Goal: Check status

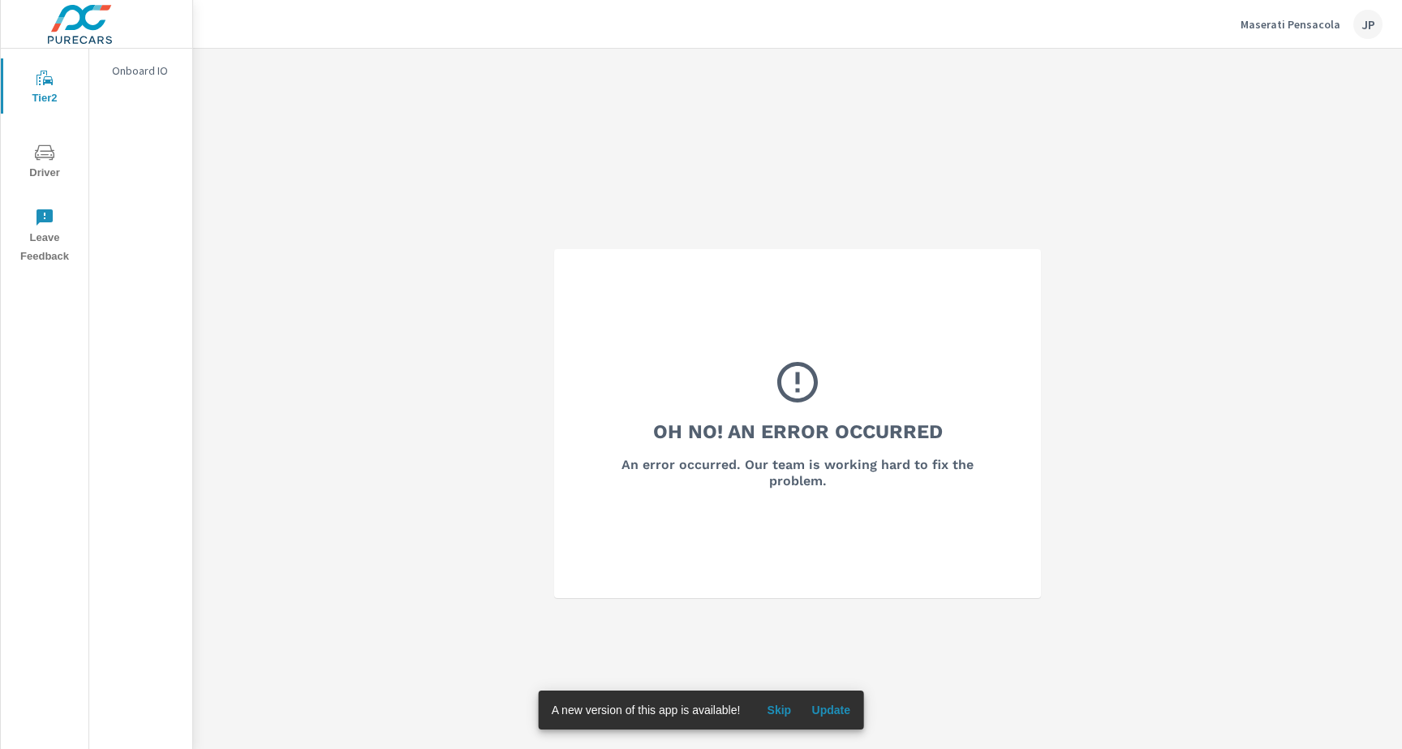
click at [37, 150] on icon "nav menu" at bounding box center [44, 151] width 19 height 15
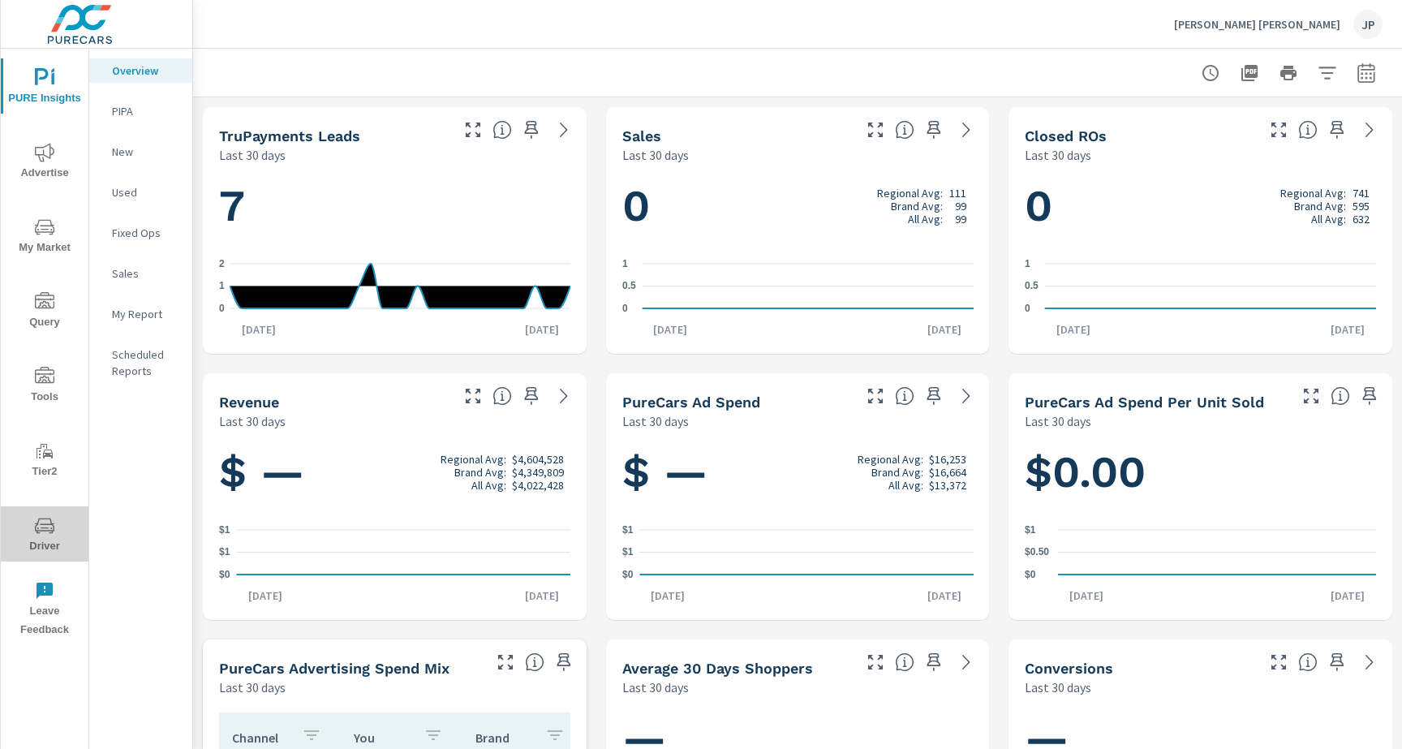
click at [43, 531] on icon "nav menu" at bounding box center [44, 525] width 19 height 15
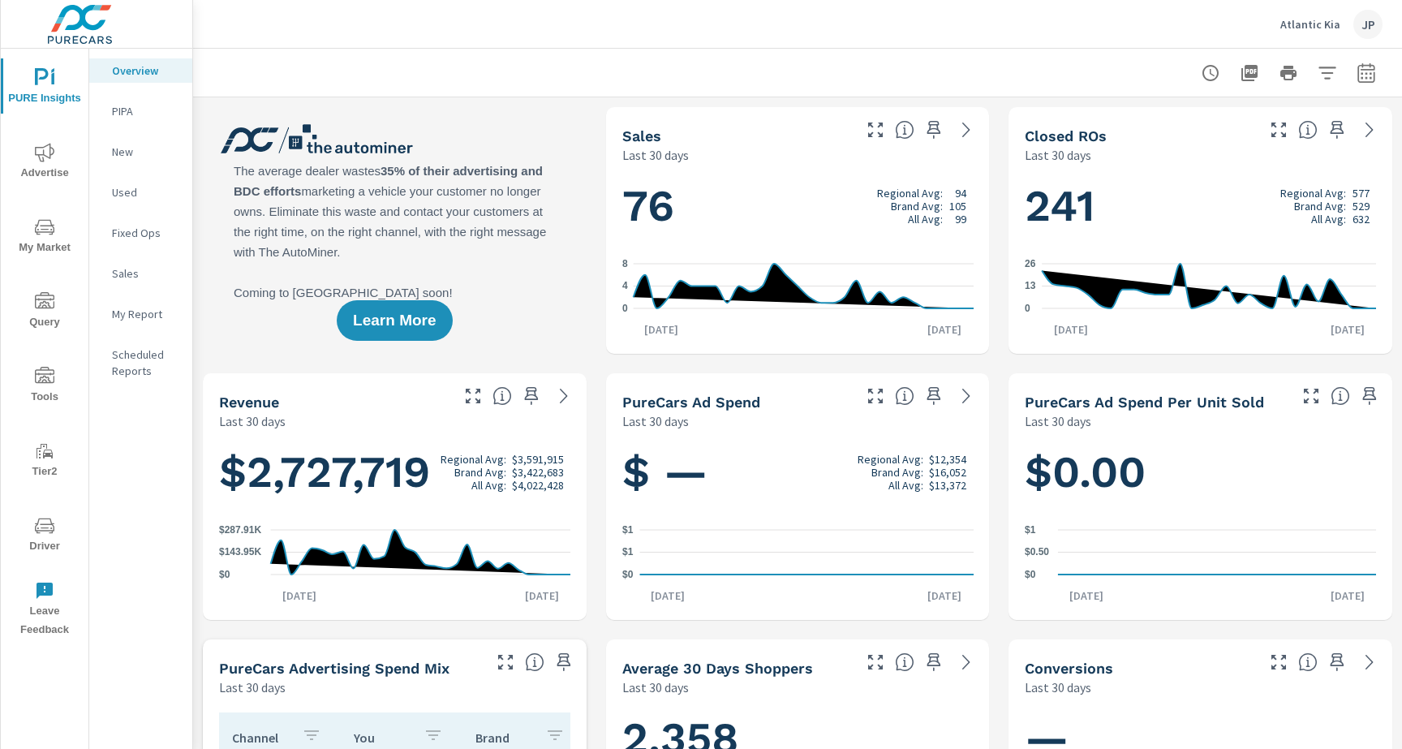
click at [50, 530] on icon "nav menu" at bounding box center [44, 525] width 19 height 15
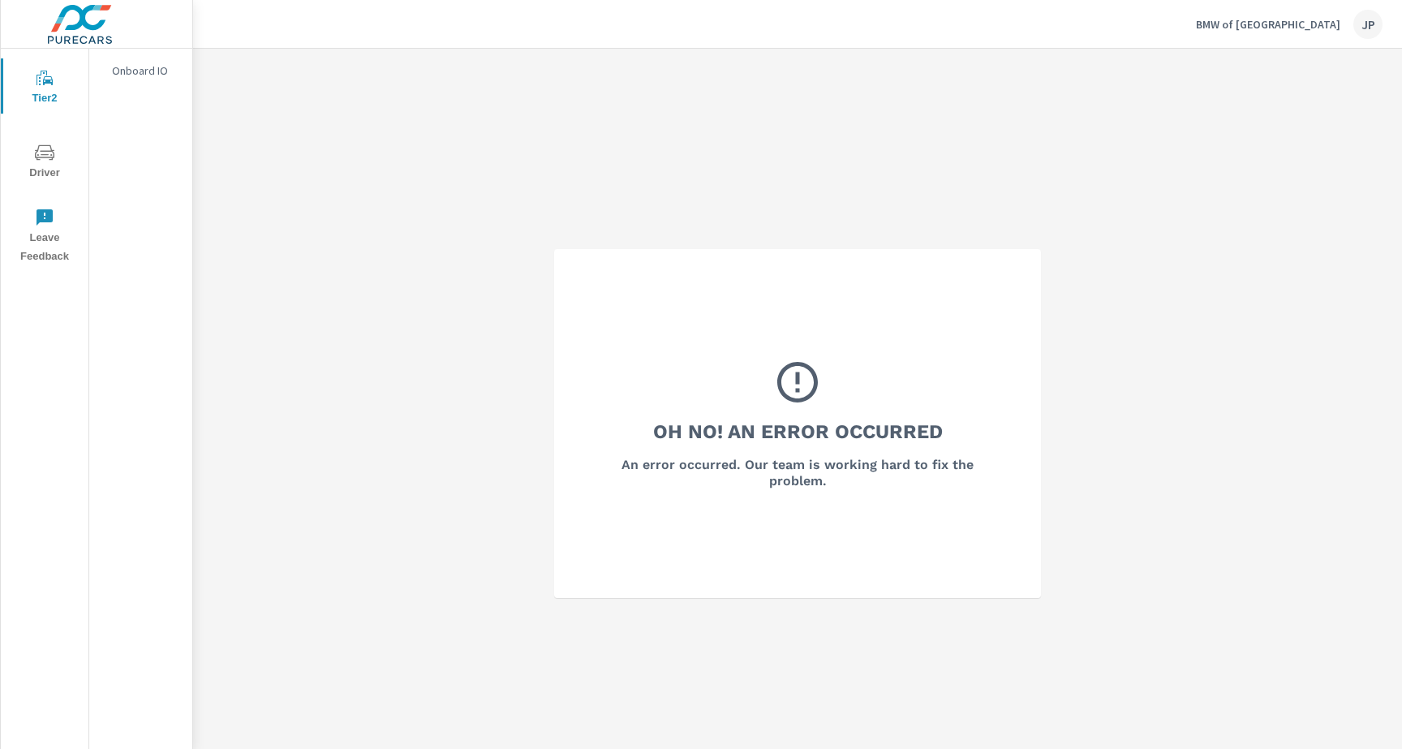
click at [37, 136] on button "Driver" at bounding box center [45, 160] width 88 height 55
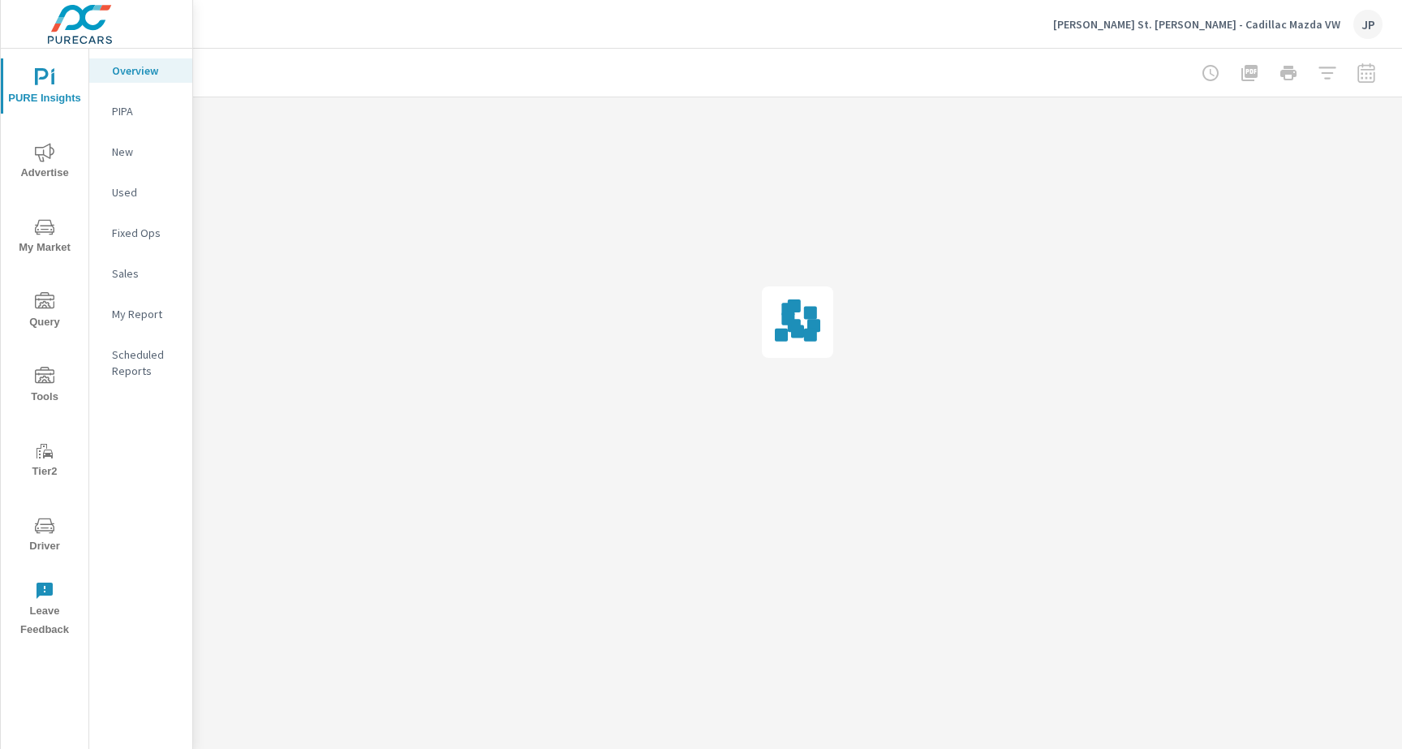
click at [28, 520] on span "Driver" at bounding box center [45, 536] width 78 height 40
